Goal: Find specific page/section: Find specific page/section

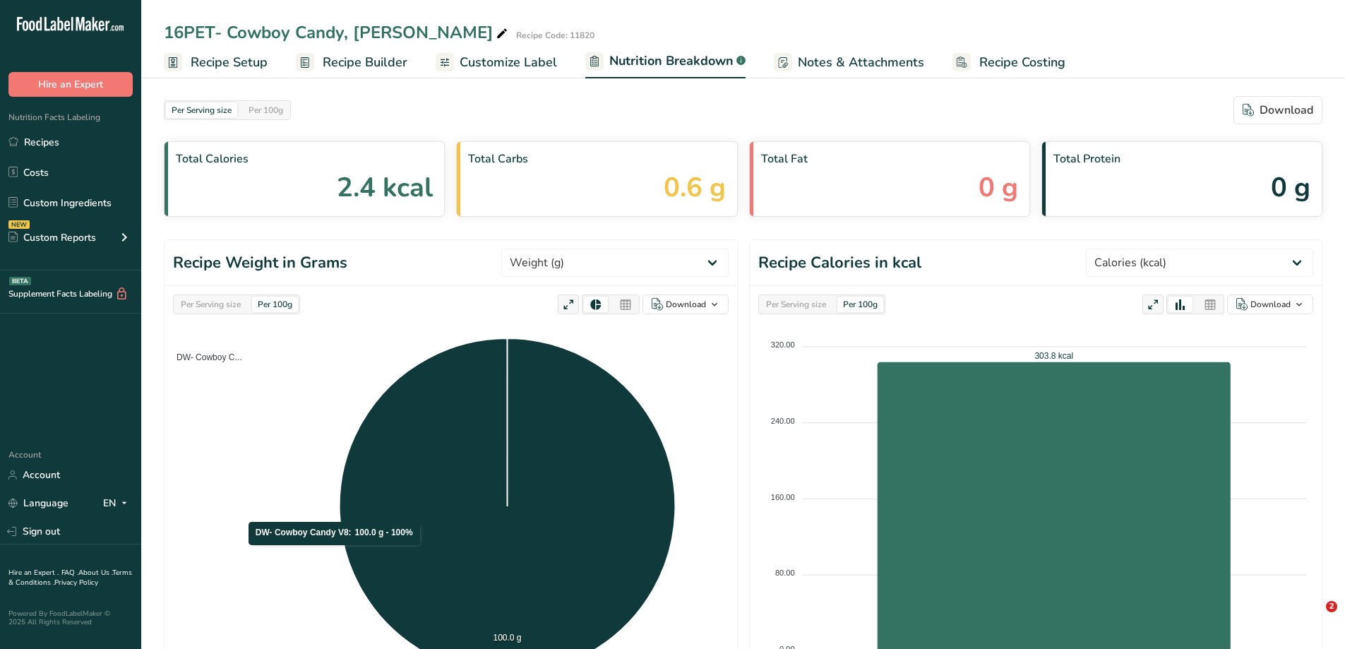
select select "Calories"
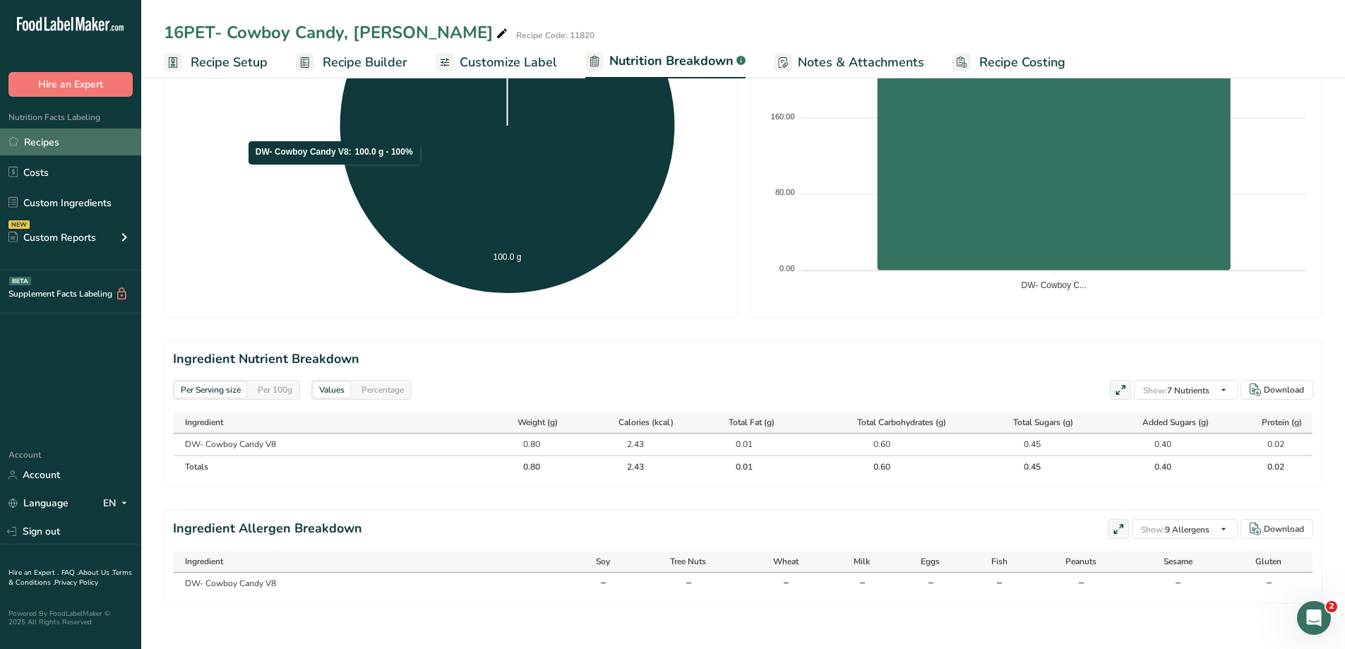
scroll to position [380, 0]
click at [71, 136] on link "Recipes" at bounding box center [70, 141] width 141 height 27
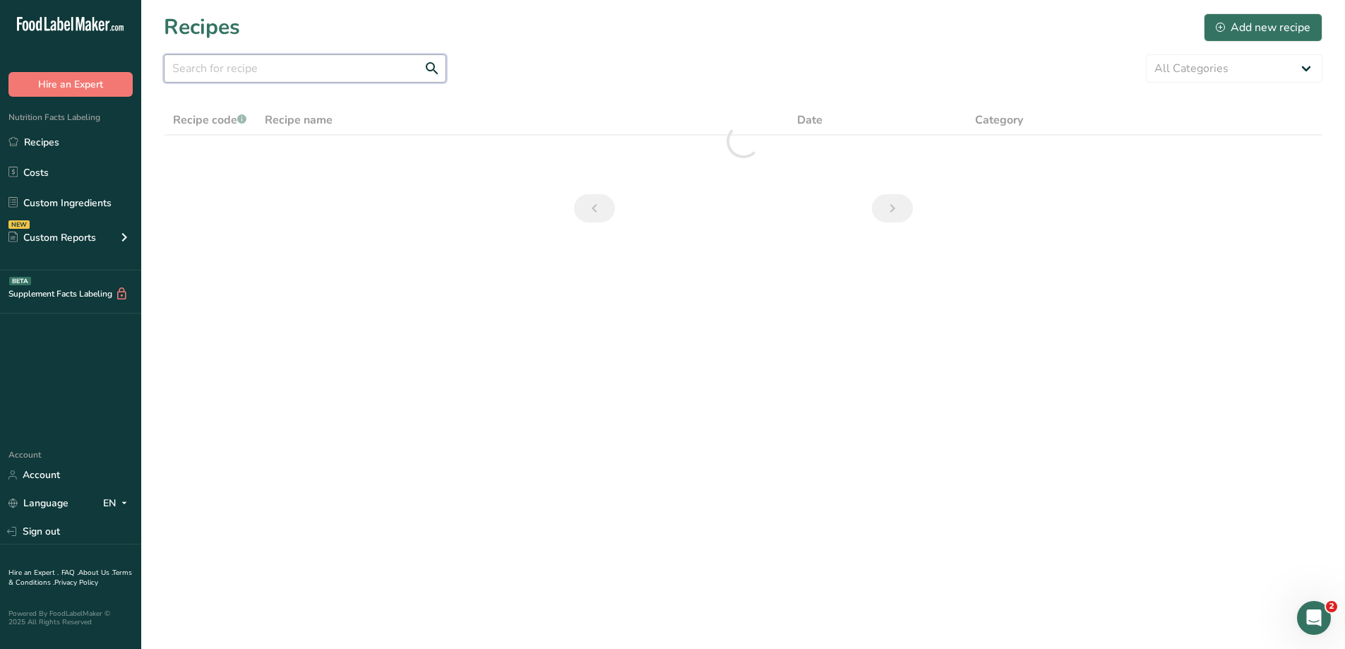
click at [306, 69] on input "text" at bounding box center [305, 68] width 282 height 28
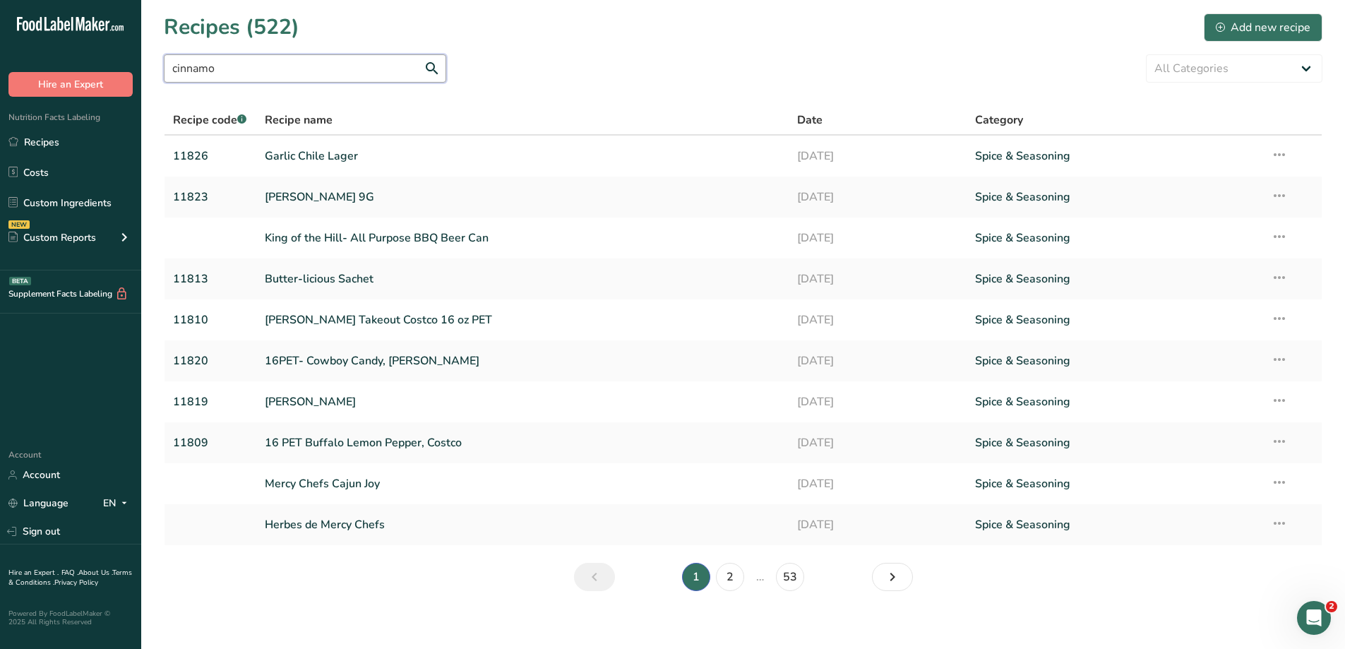
type input "cinnamon"
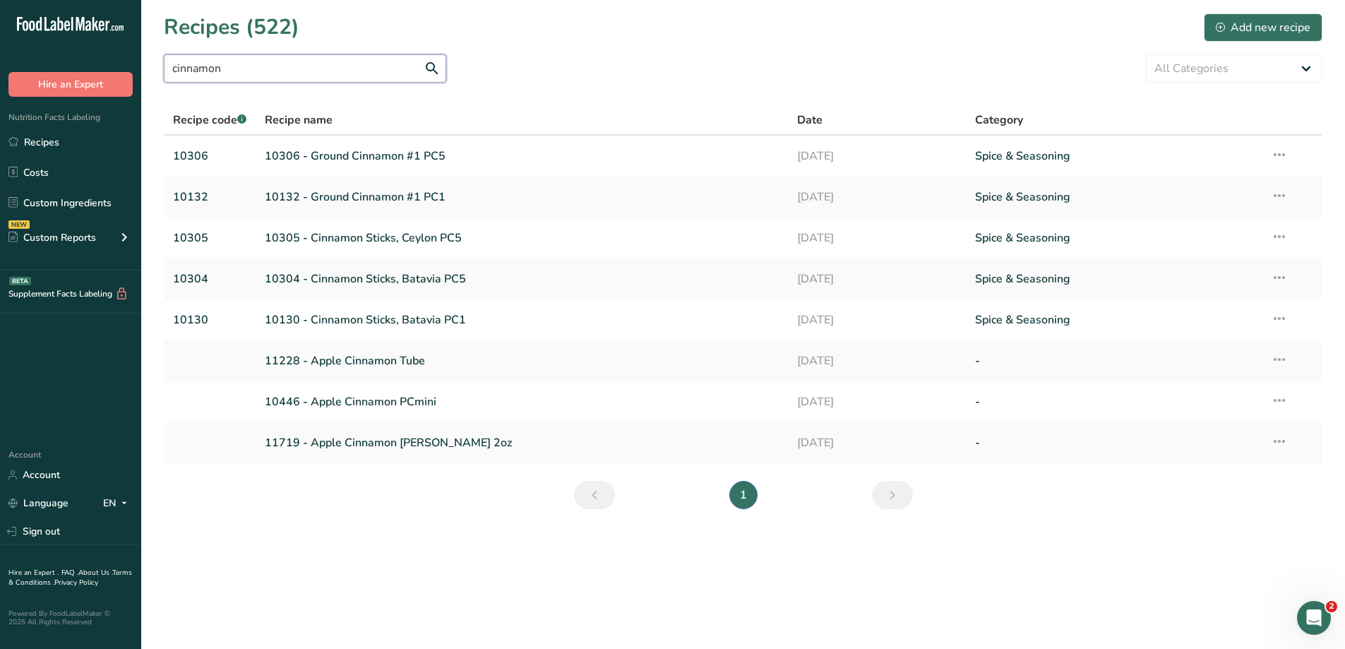
drag, startPoint x: 265, startPoint y: 68, endPoint x: 147, endPoint y: 73, distance: 118.6
click at [147, 73] on section "Recipes (522) Add new recipe cinnamon All Categories Baked Goods [GEOGRAPHIC_DA…" at bounding box center [742, 265] width 1203 height 531
click at [335, 68] on input "cinnamon" at bounding box center [305, 68] width 282 height 28
